Goal: Feedback & Contribution: Leave review/rating

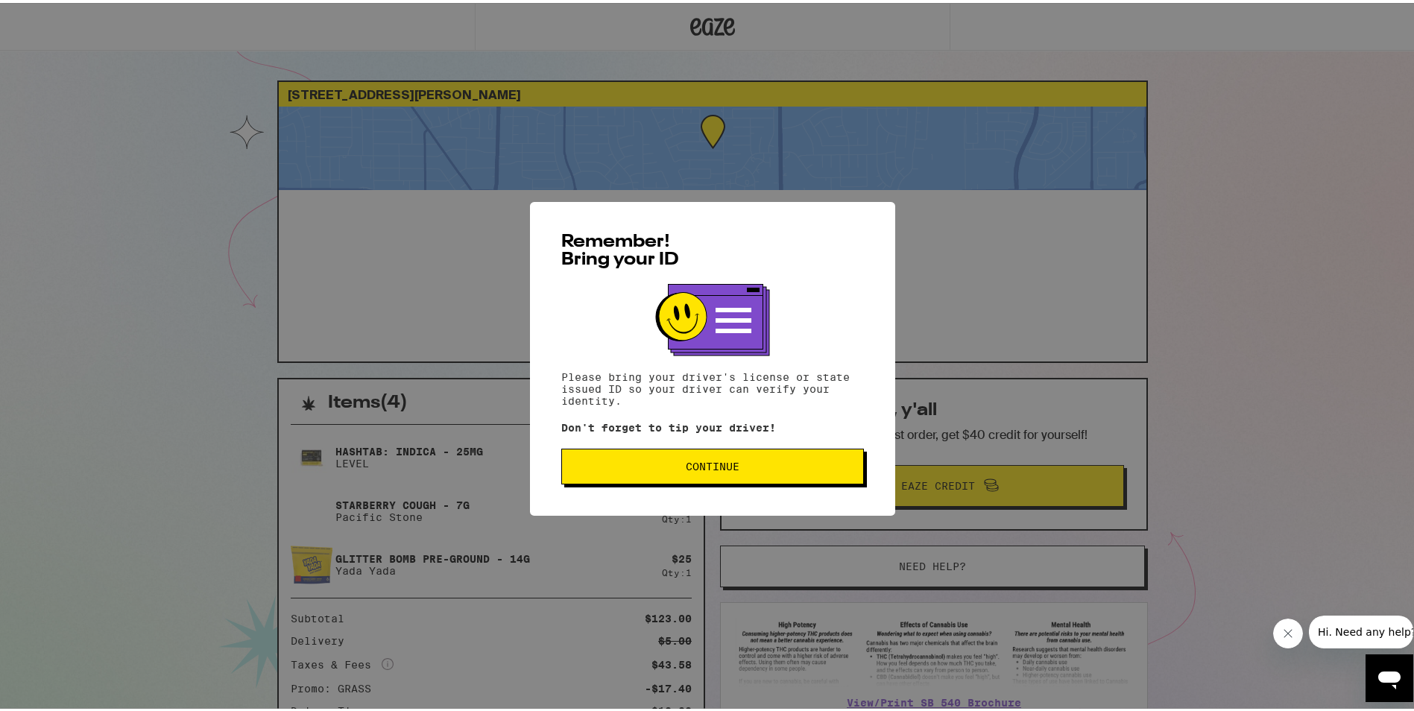
click at [689, 464] on span "Continue" at bounding box center [713, 463] width 54 height 10
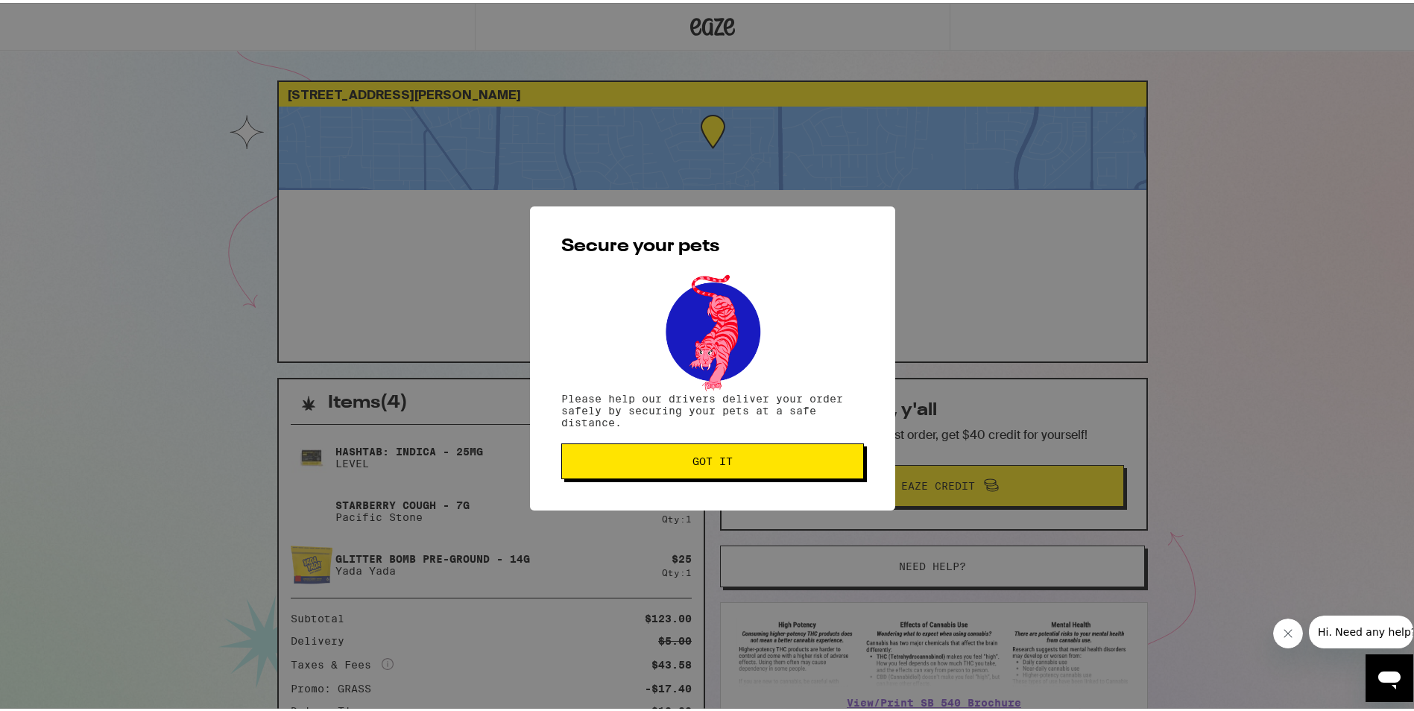
click at [693, 464] on span "Got it" at bounding box center [713, 458] width 40 height 10
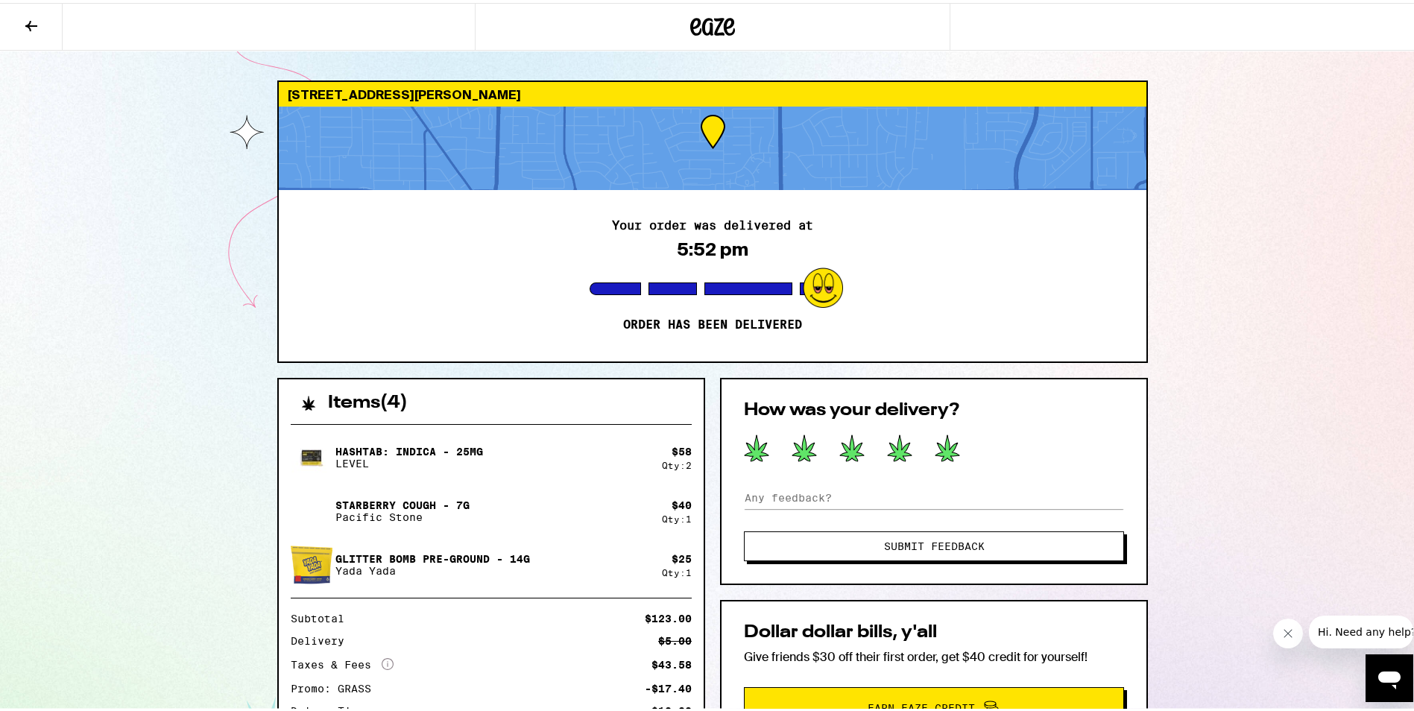
click at [939, 454] on icon at bounding box center [948, 445] width 24 height 26
click at [934, 549] on span "Submit Feedback" at bounding box center [934, 543] width 101 height 10
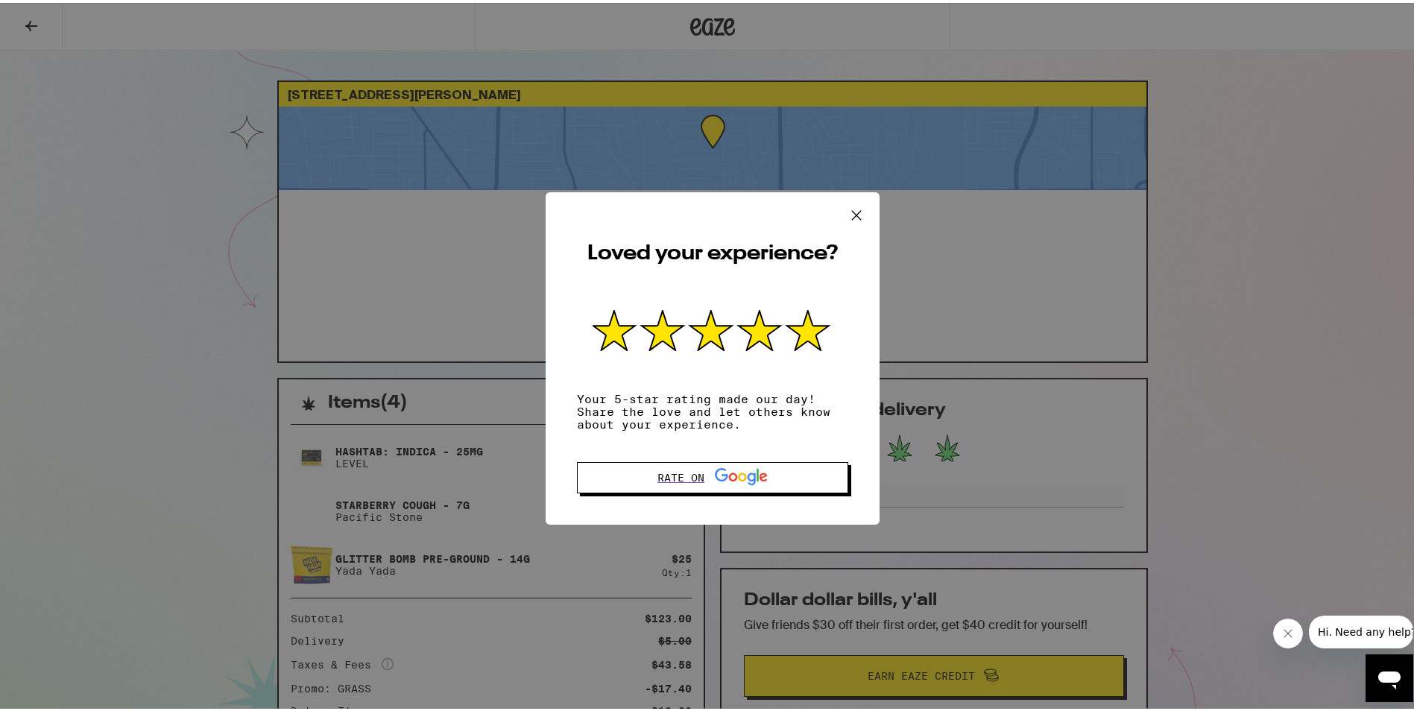
click at [859, 209] on icon at bounding box center [856, 212] width 22 height 22
